Goal: Task Accomplishment & Management: Use online tool/utility

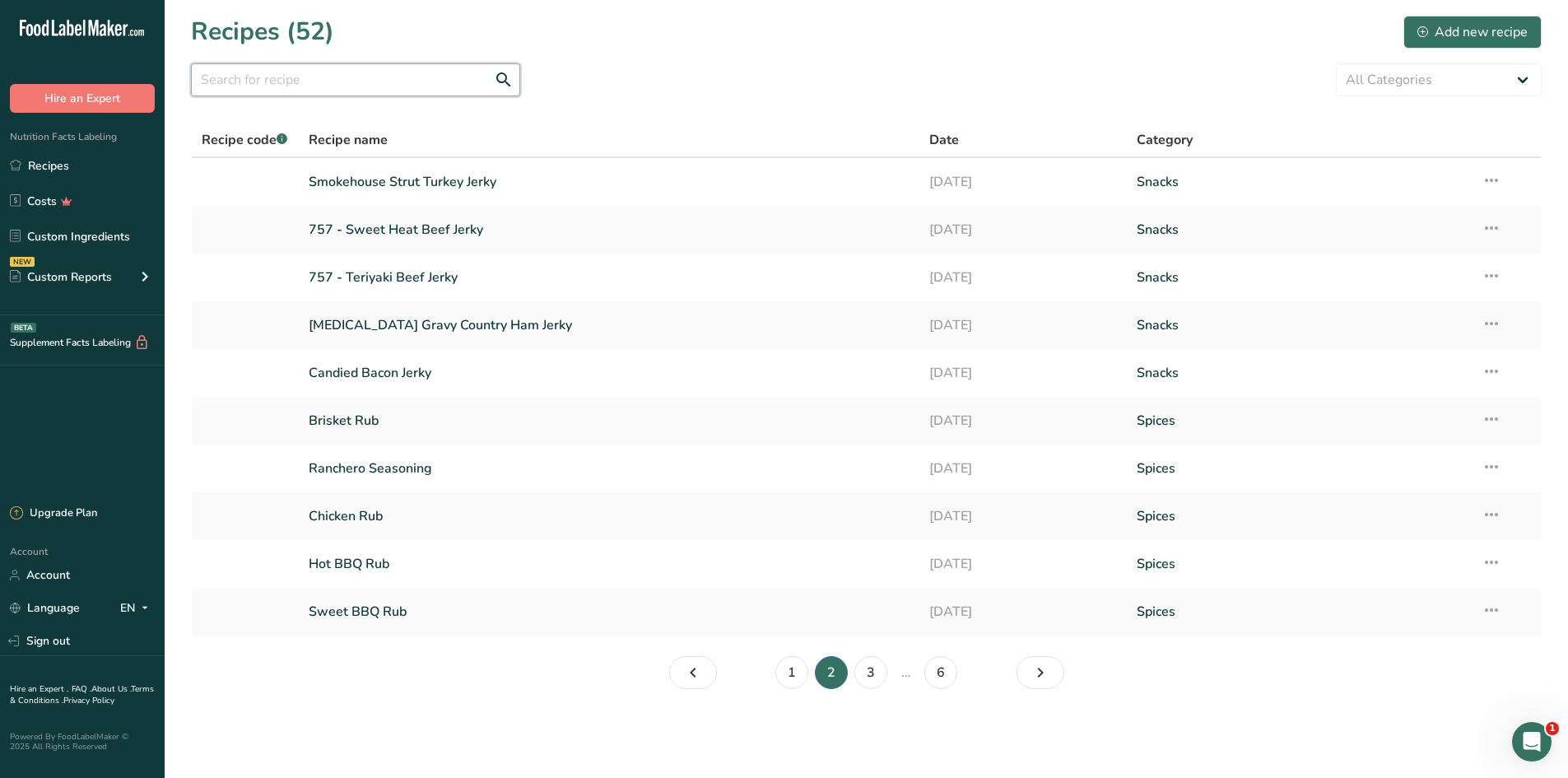
click at [258, 80] on input "text" at bounding box center [355, 80] width 329 height 33
type input "greens"
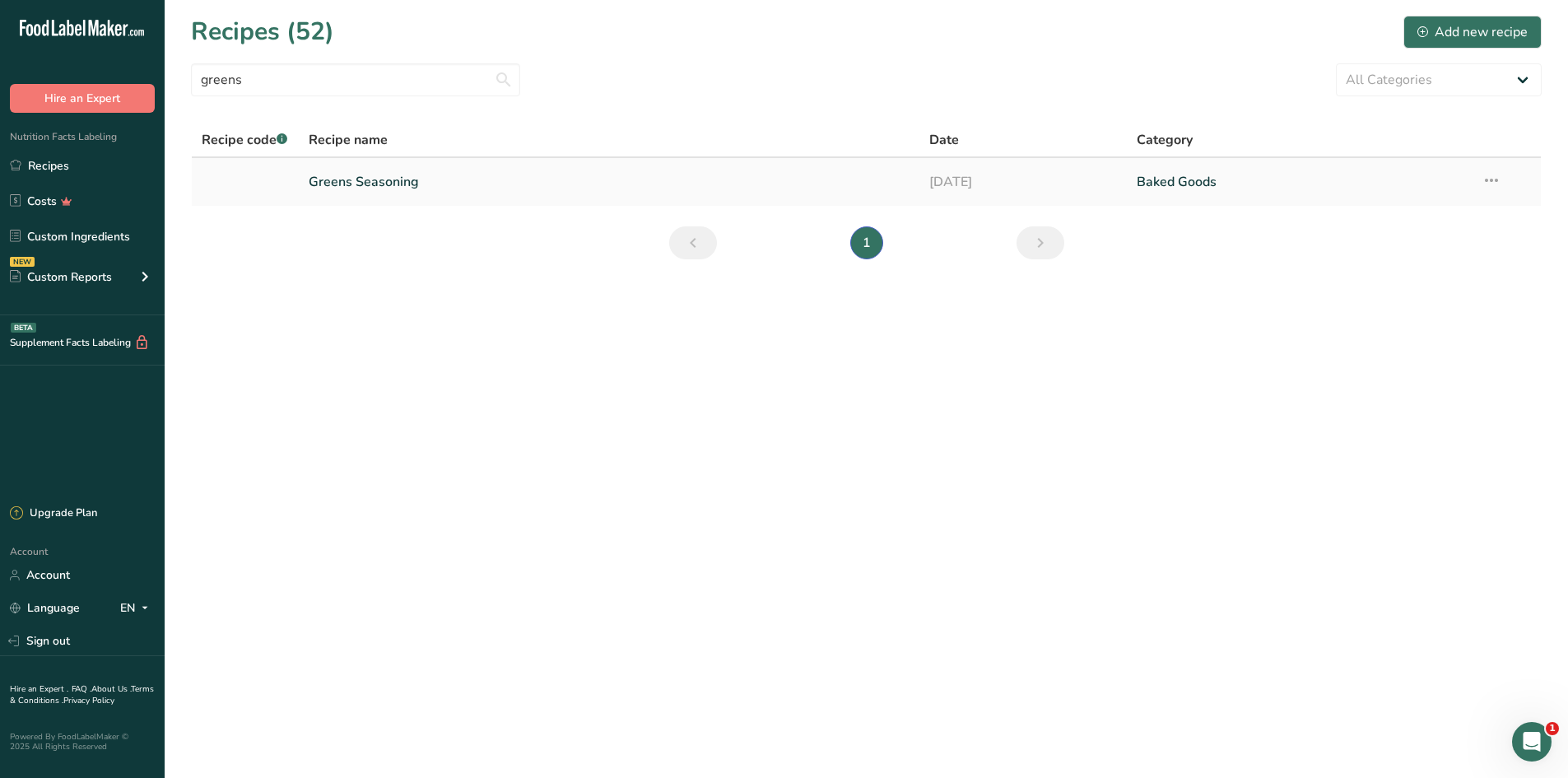
click at [334, 177] on link "Greens Seasoning" at bounding box center [609, 182] width 602 height 34
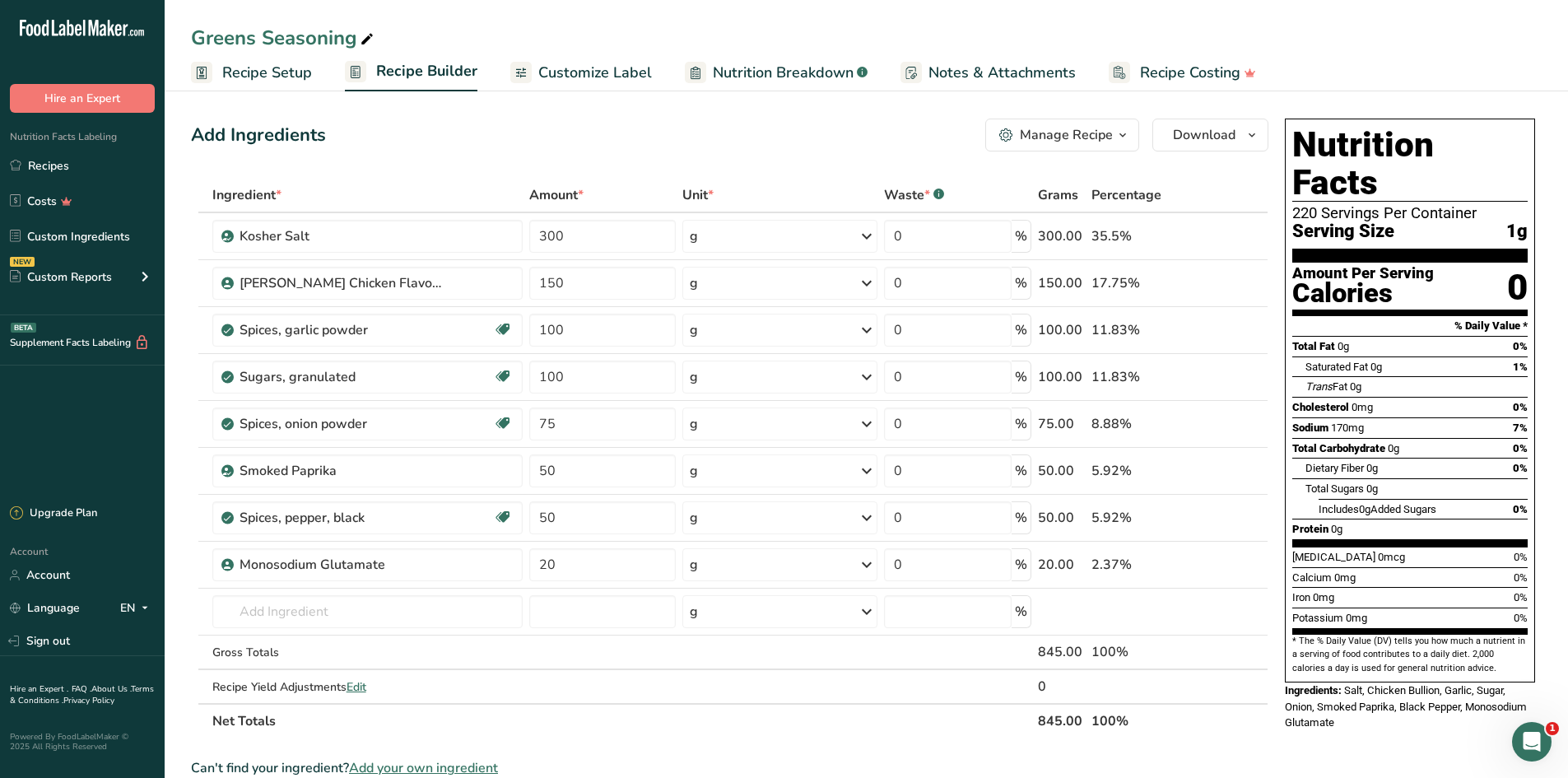
click at [617, 64] on span "Customize Label" at bounding box center [595, 72] width 114 height 22
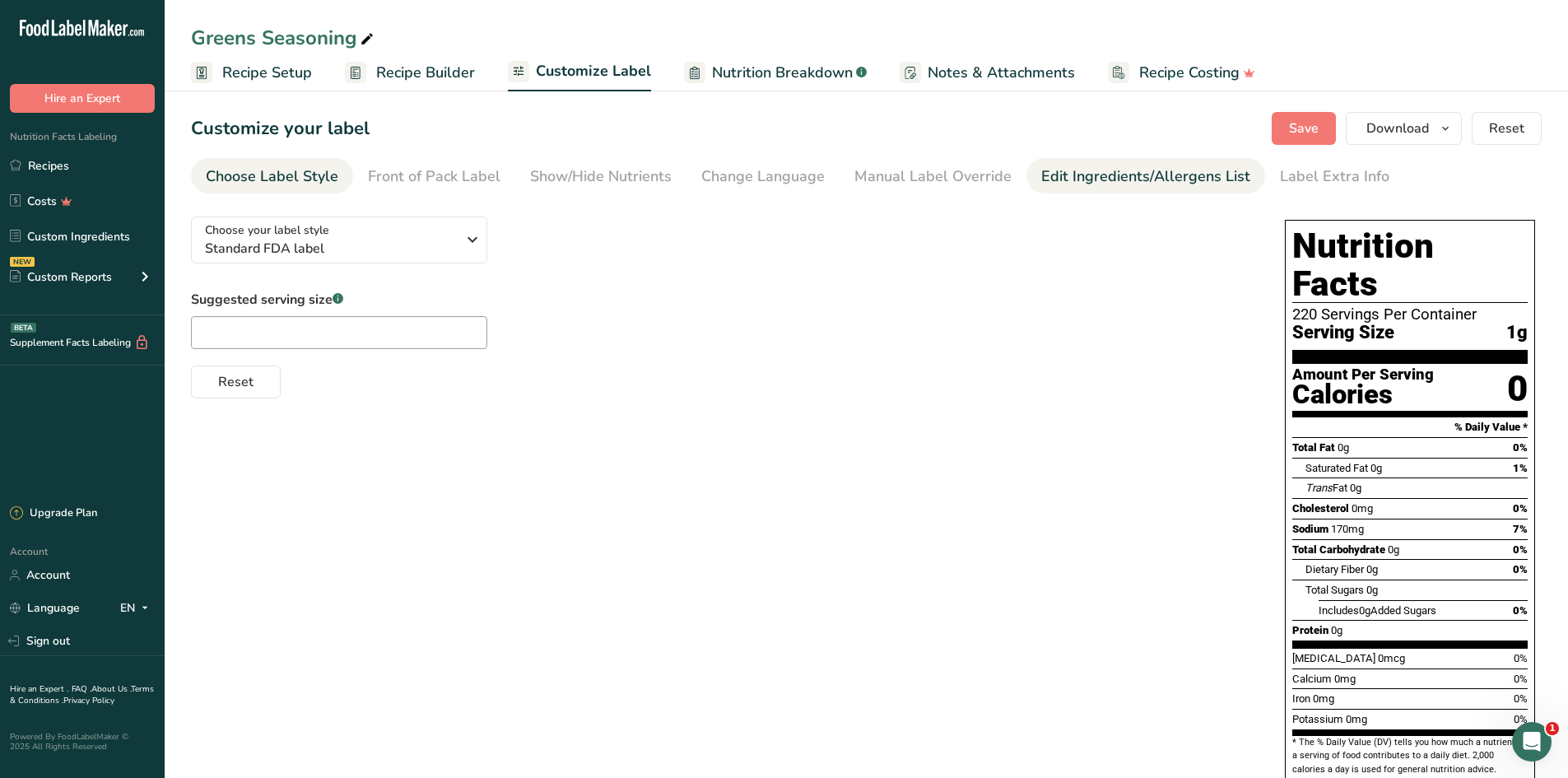
click at [1047, 168] on div "Edit Ingredients/Allergens List" at bounding box center [1145, 176] width 209 height 22
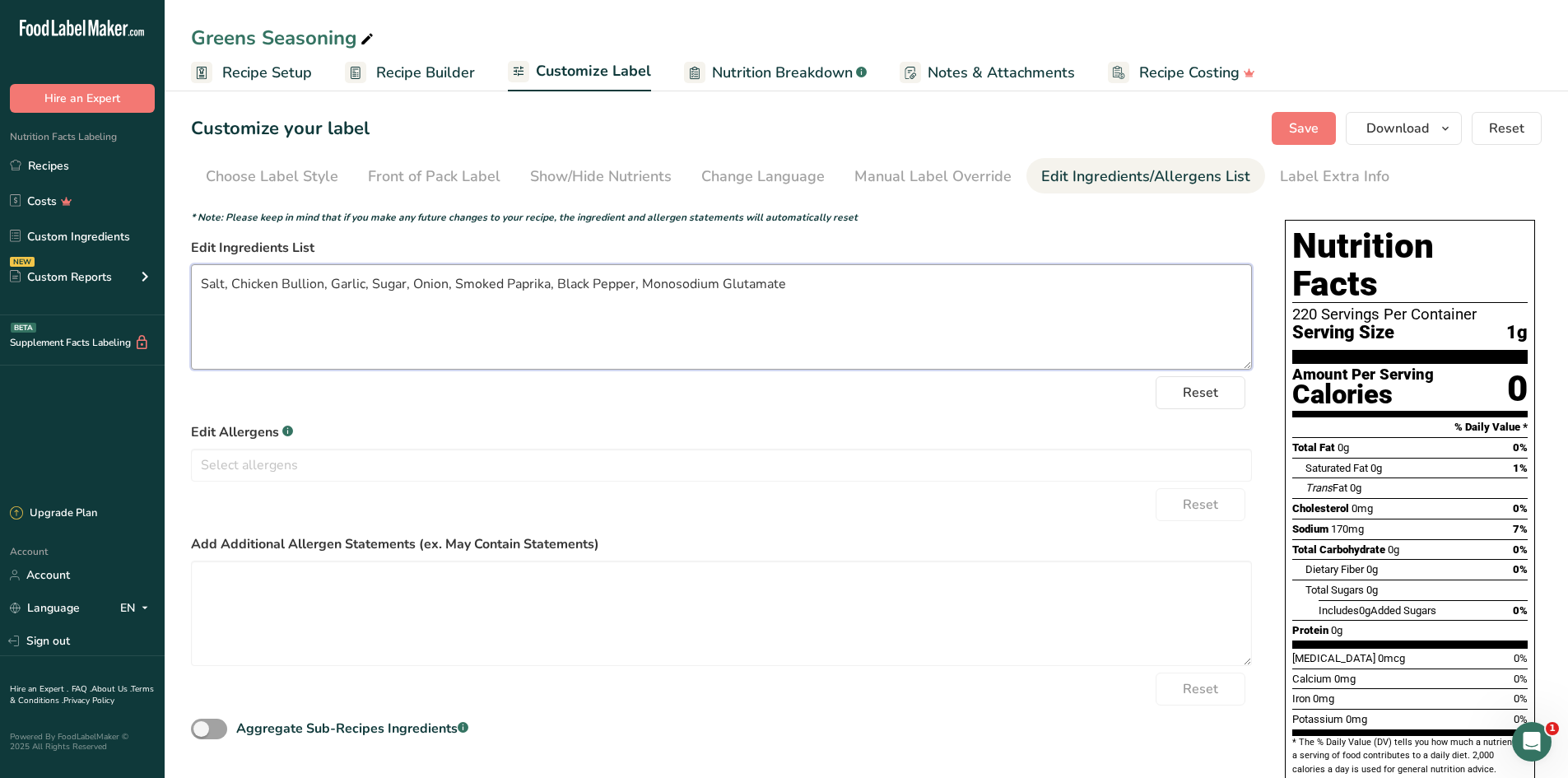
click at [304, 280] on textarea "Salt, Chicken Bullion, Garlic, Sugar, Onion, Smoked Paprika, Black Pepper, Mono…" at bounding box center [722, 317] width 1061 height 105
click at [394, 324] on textarea "Salt, Chicken [PERSON_NAME], Garlic, Sugar, Onion, Smoked Paprika, Black Pepper…" at bounding box center [722, 317] width 1061 height 105
drag, startPoint x: 285, startPoint y: 285, endPoint x: 273, endPoint y: 327, distance: 43.7
click at [273, 327] on textarea "Salt, Chicken [PERSON_NAME], Garlic, Sugar, Onion, Smoked Paprika, Black Pepper…" at bounding box center [722, 317] width 1061 height 105
drag, startPoint x: 301, startPoint y: 285, endPoint x: 292, endPoint y: 329, distance: 44.9
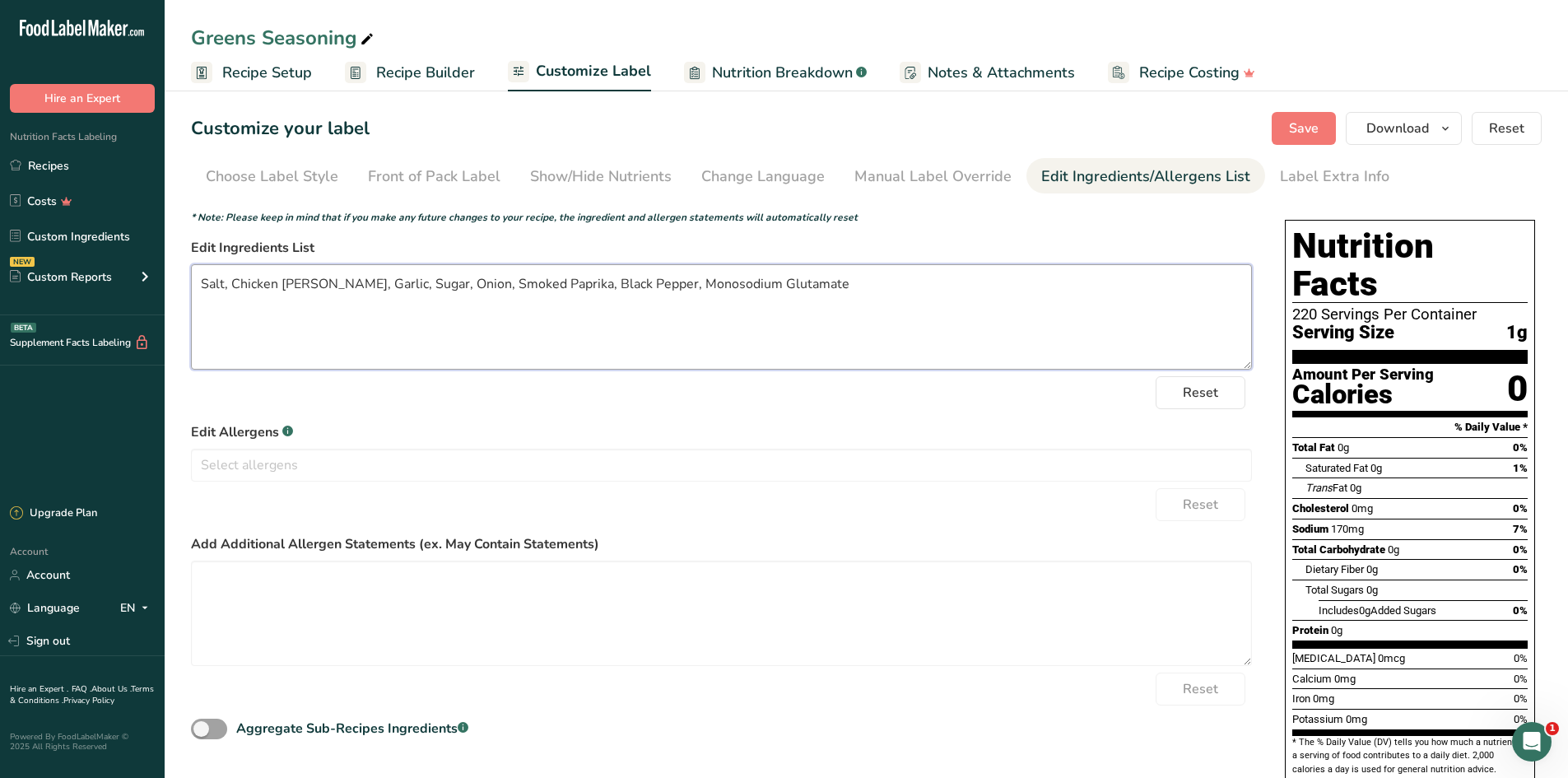
click at [292, 329] on textarea "Salt, Chicken [PERSON_NAME], Garlic, Sugar, Onion, Smoked Paprika, Black Pepper…" at bounding box center [722, 317] width 1061 height 105
click at [351, 317] on textarea "Salt, Chicken [PERSON_NAME], Garlic, Sugar, Onion, Smoked Paprika, Black Pepper…" at bounding box center [722, 317] width 1061 height 105
click at [304, 287] on textarea "Salt, Chicken [PERSON_NAME], Garlic, Sugar, Onion, Smoked Paprika, Black Pepper…" at bounding box center [722, 317] width 1061 height 105
click at [417, 344] on textarea "Salt, Chicken Bouillon, Garlic, Sugar, Onion, Smoked Paprika, Black Pepper, Mon…" at bounding box center [722, 317] width 1061 height 105
type textarea "Salt, Chicken Bouillon, Garlic, Sugar, Onion, Smoked Paprika, Black Pepper, Mon…"
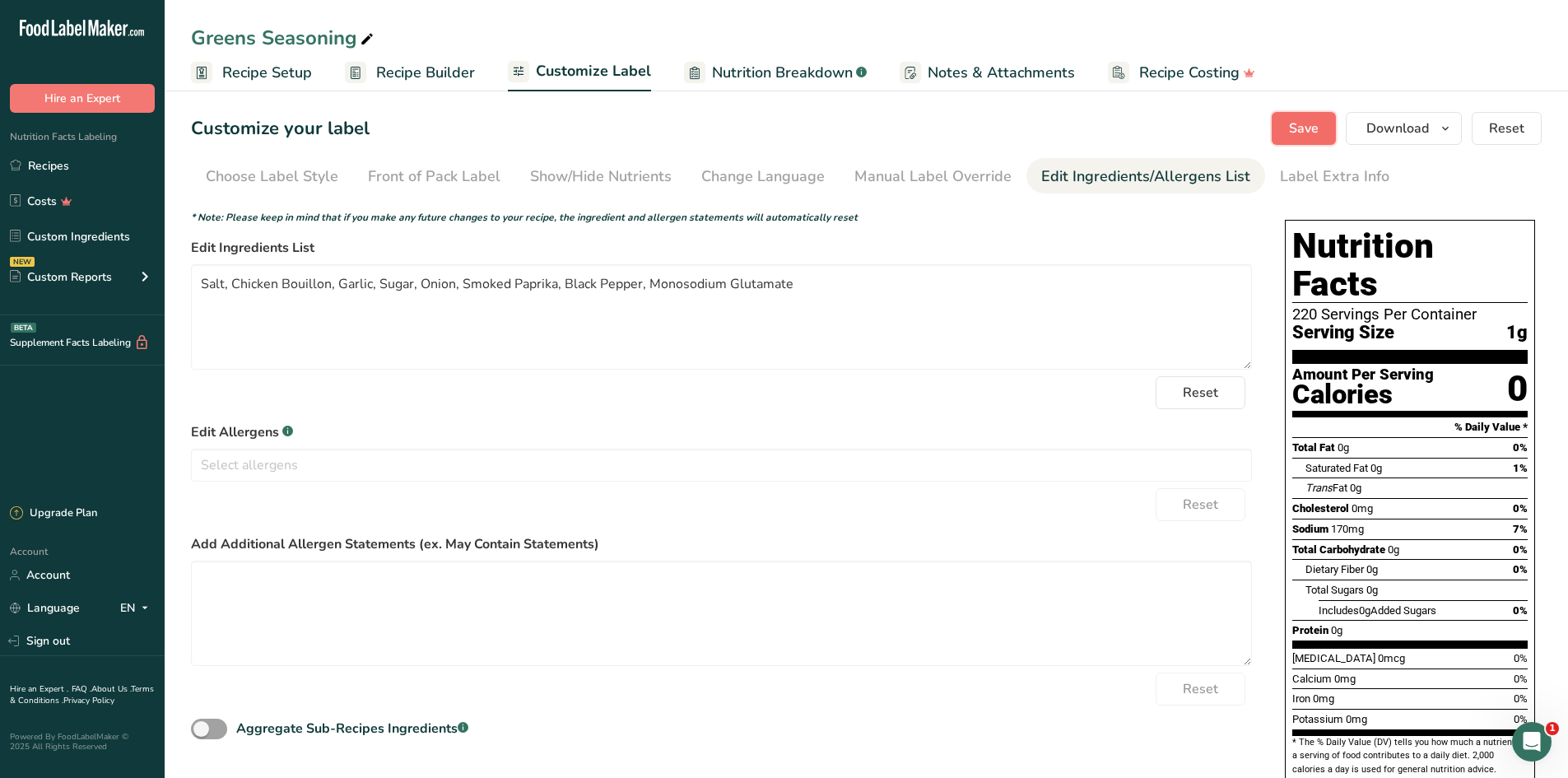
click at [1318, 128] on span "Save" at bounding box center [1303, 128] width 29 height 20
click at [1409, 135] on span "Download" at bounding box center [1397, 128] width 63 height 20
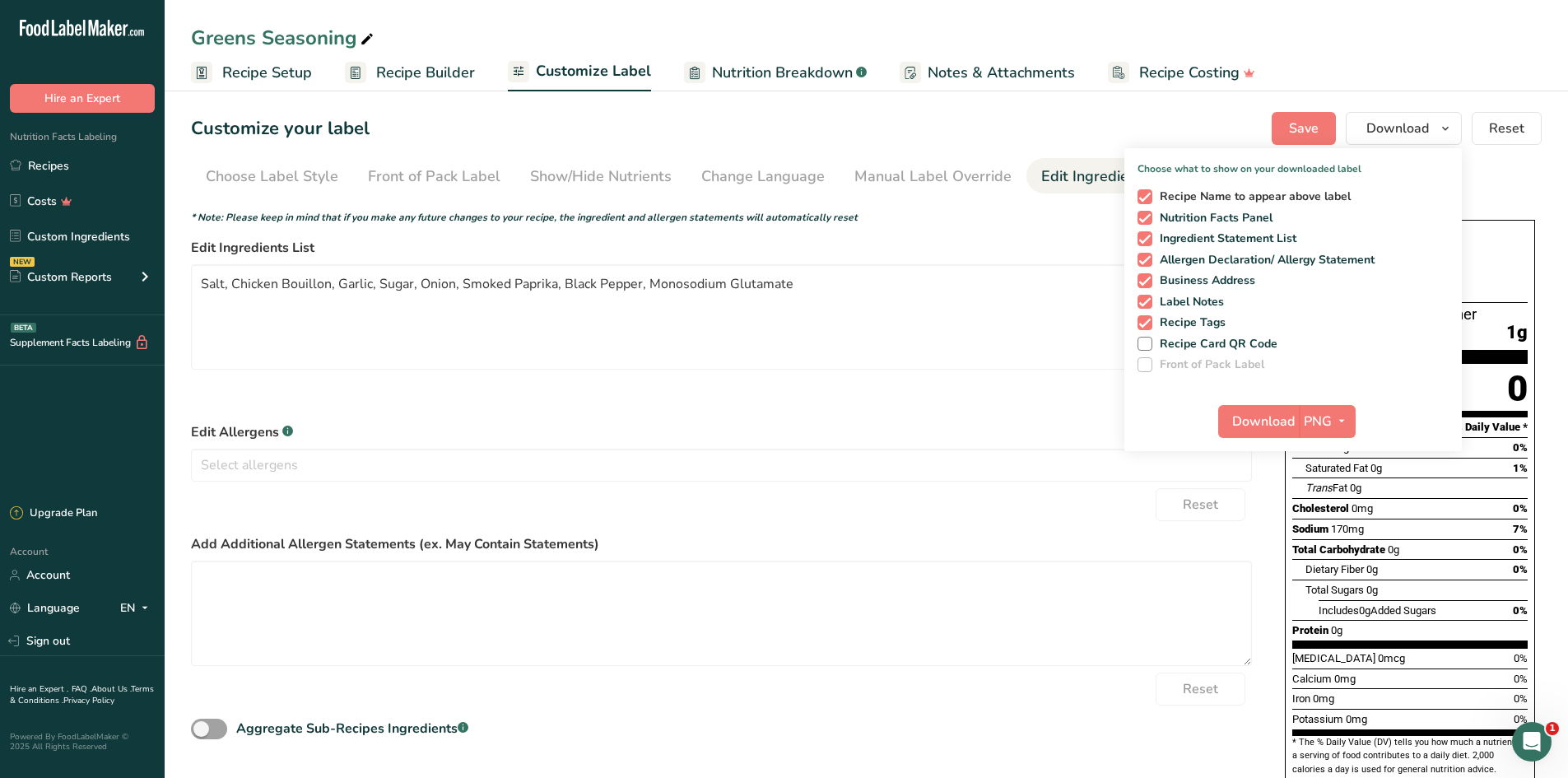
click at [1152, 191] on span at bounding box center [1144, 197] width 15 height 15
click at [1148, 191] on input "Recipe Name to appear above label" at bounding box center [1142, 196] width 10 height 10
checkbox input "false"
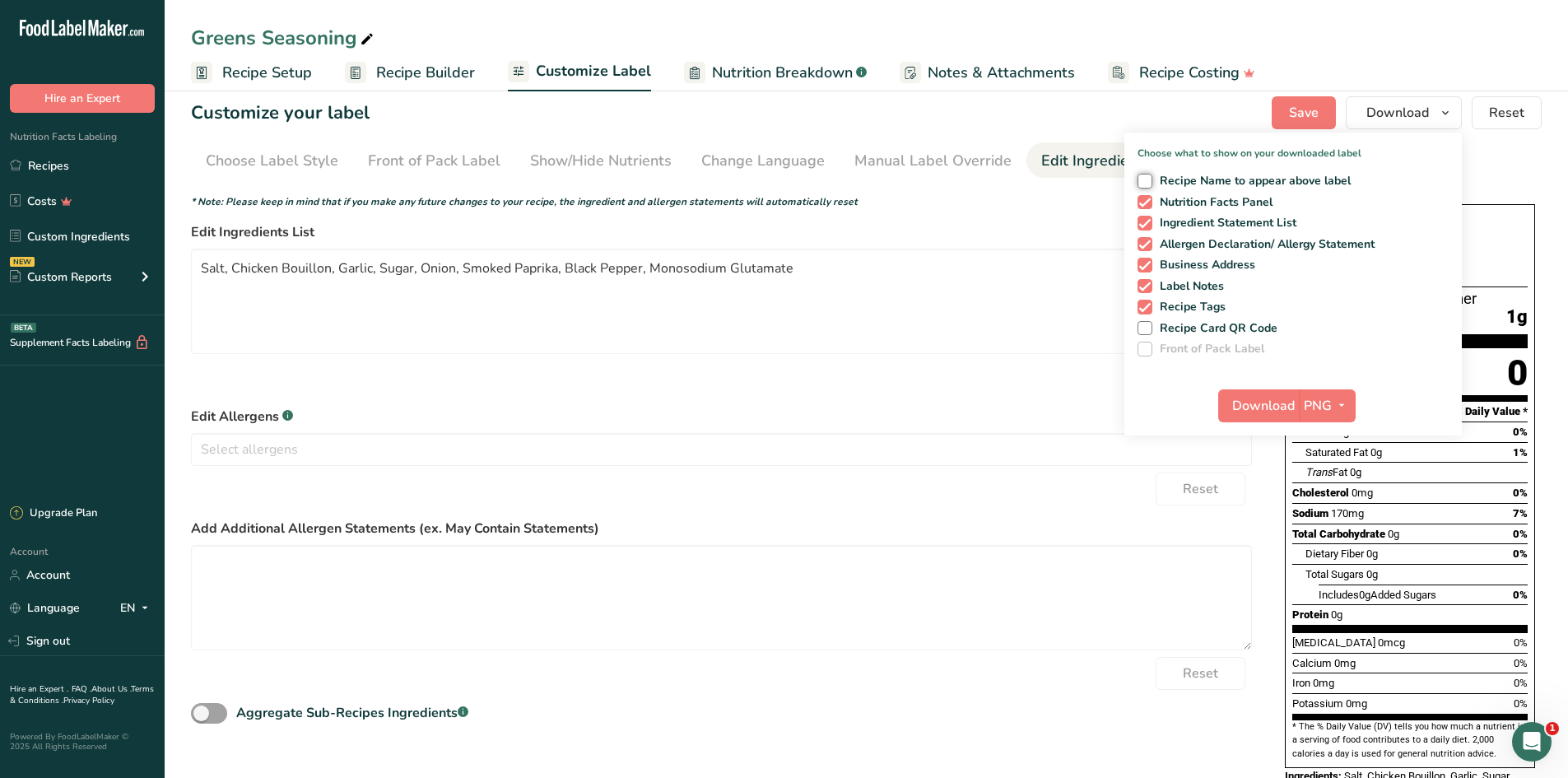
scroll to position [60, 0]
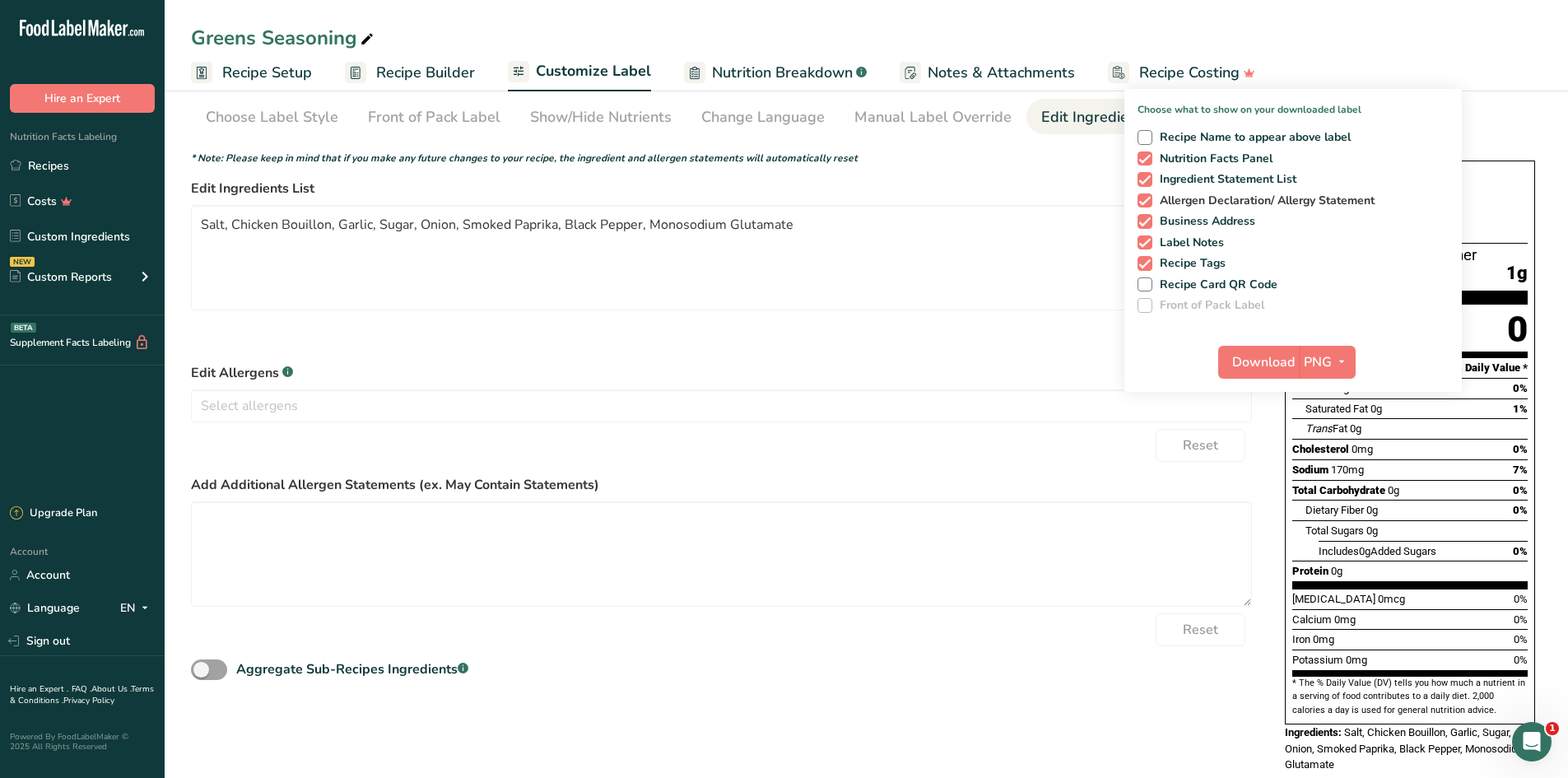
click at [1153, 202] on span "Allergen Declaration/ Allergy Statement" at bounding box center [1263, 201] width 223 height 15
click at [1148, 202] on input "Allergen Declaration/ Allergy Statement" at bounding box center [1142, 200] width 10 height 10
checkbox input "false"
click at [1152, 224] on span at bounding box center [1144, 222] width 15 height 15
click at [1148, 224] on input "Business Address" at bounding box center [1142, 221] width 10 height 10
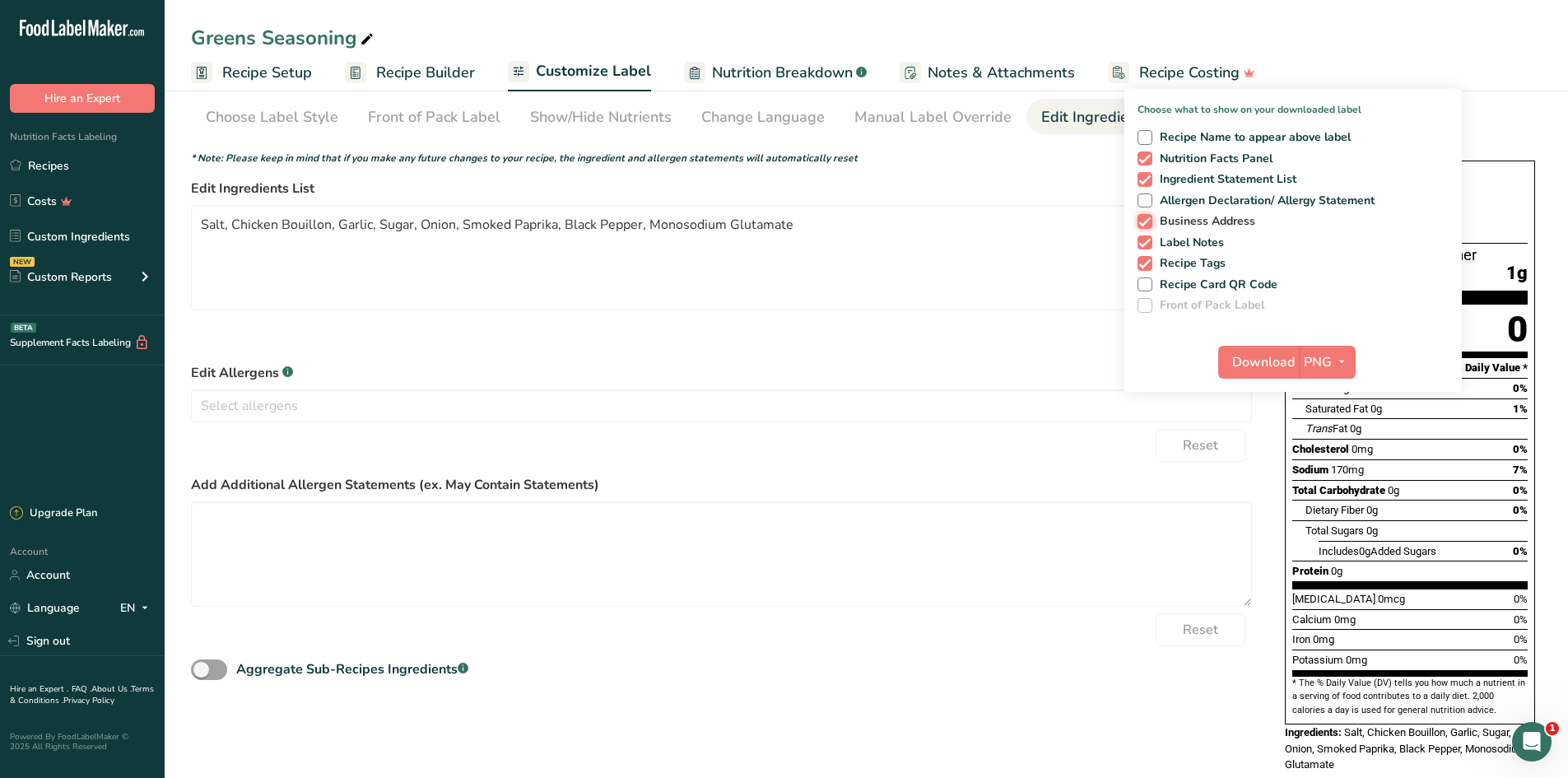
checkbox input "false"
click at [1150, 235] on span at bounding box center [1144, 243] width 15 height 15
click at [1148, 237] on input "Label Notes" at bounding box center [1142, 242] width 10 height 10
checkbox input "false"
click at [1144, 264] on span at bounding box center [1144, 263] width 15 height 15
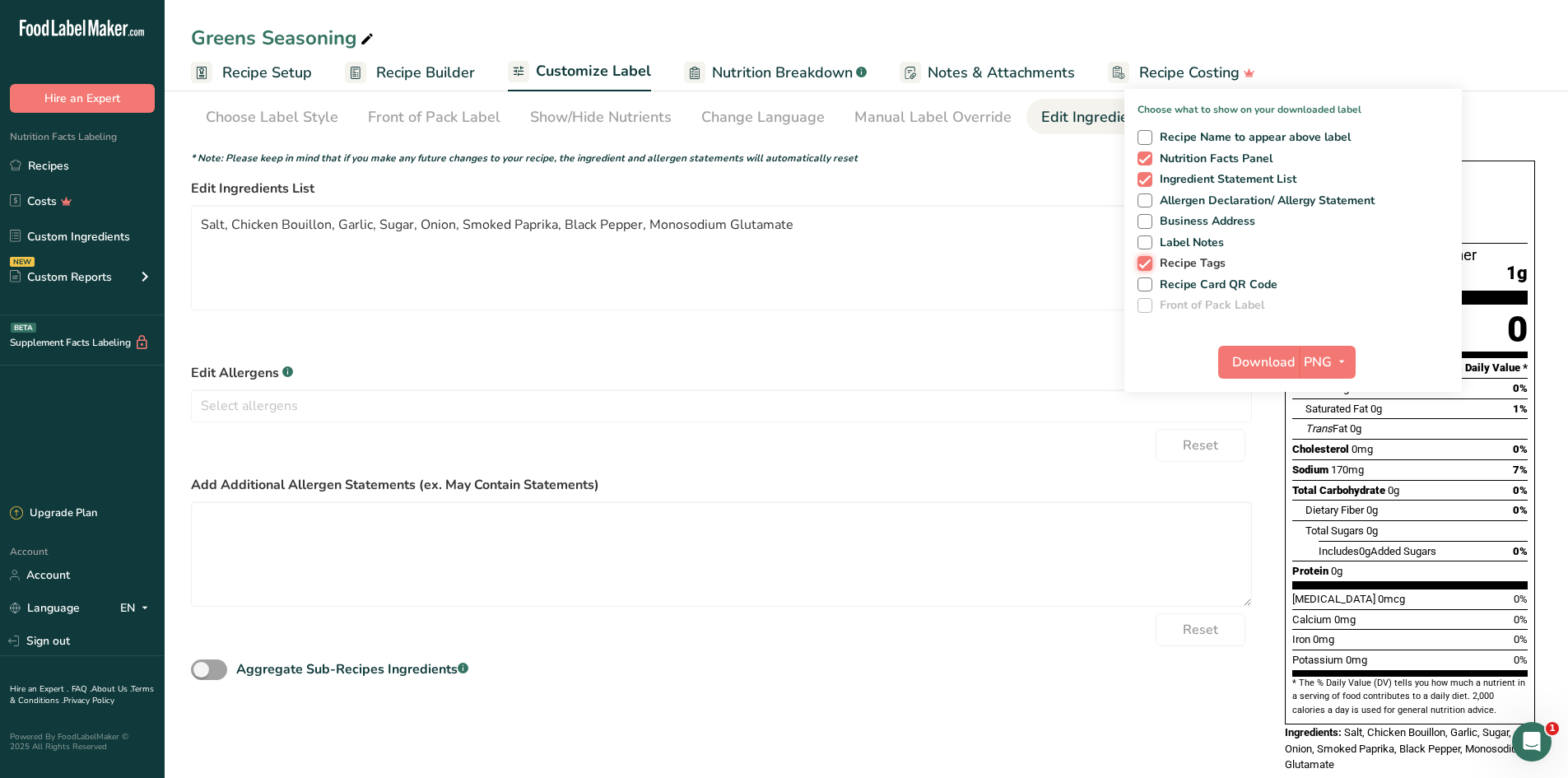
click at [1144, 264] on input "Recipe Tags" at bounding box center [1142, 262] width 10 height 10
checkbox input "false"
click at [1260, 367] on span "Download" at bounding box center [1263, 362] width 63 height 20
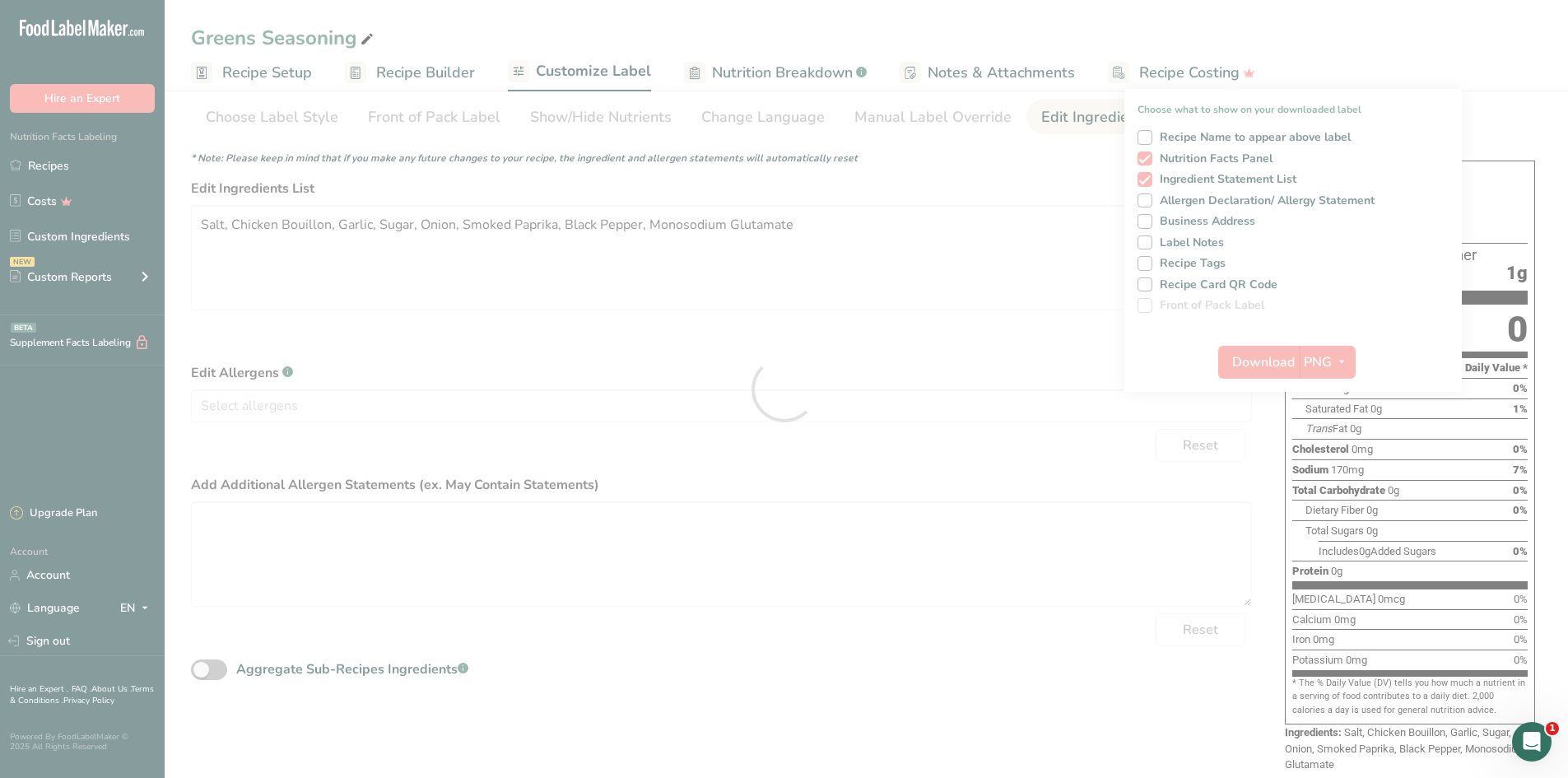
scroll to position [0, 0]
